Goal: Find specific page/section: Find specific page/section

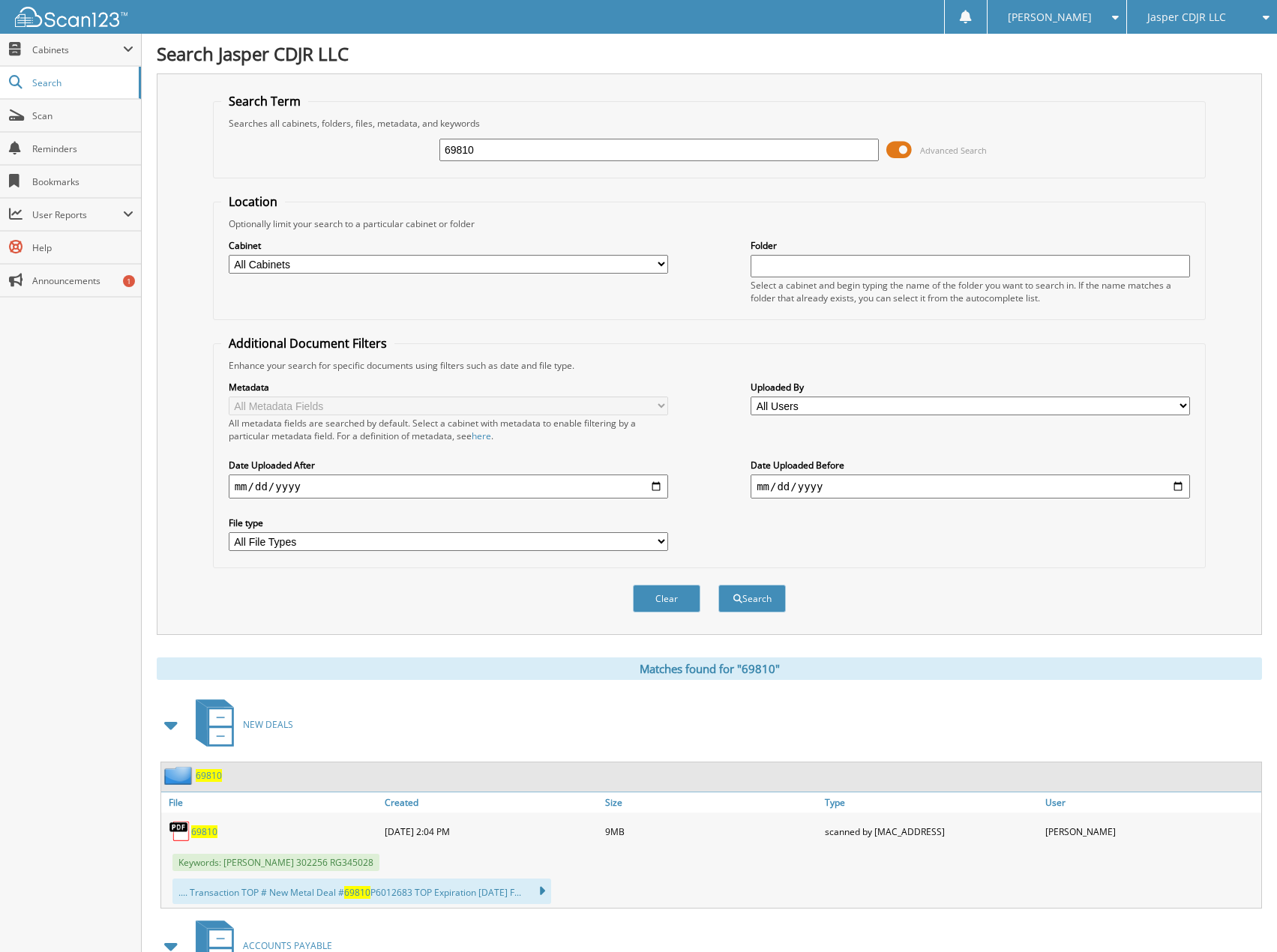
click at [501, 151] on input "69810" at bounding box center [659, 150] width 440 height 22
click at [48, 49] on span "Cabinets" at bounding box center [77, 50] width 90 height 13
click at [70, 17] on img at bounding box center [71, 17] width 113 height 20
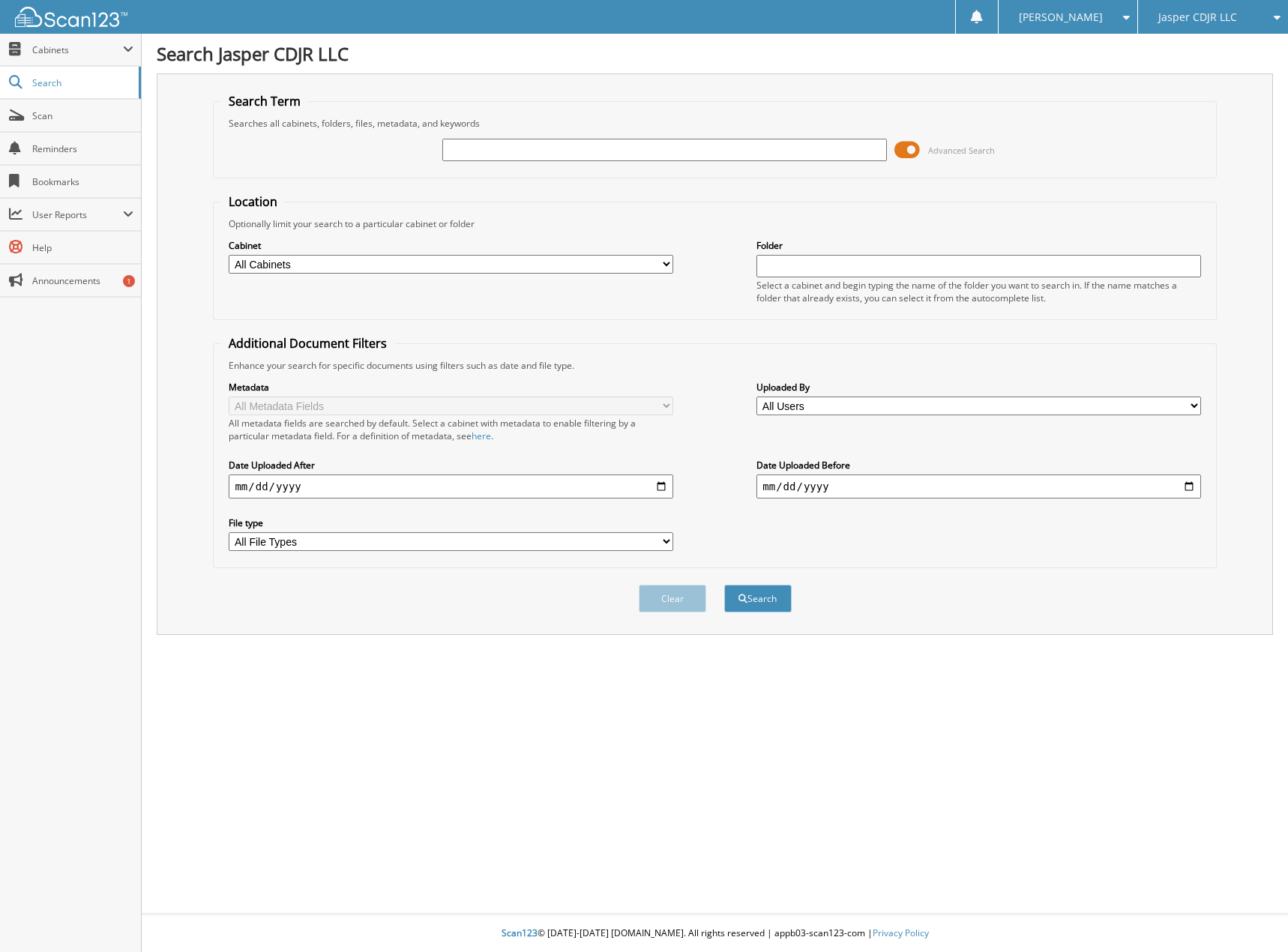
drag, startPoint x: 0, startPoint y: 0, endPoint x: 517, endPoint y: 154, distance: 539.4
click at [517, 154] on input "text" at bounding box center [664, 150] width 443 height 22
type input "72211"
click at [725, 585] on button "Search" at bounding box center [758, 599] width 67 height 28
